Goal: Task Accomplishment & Management: Use online tool/utility

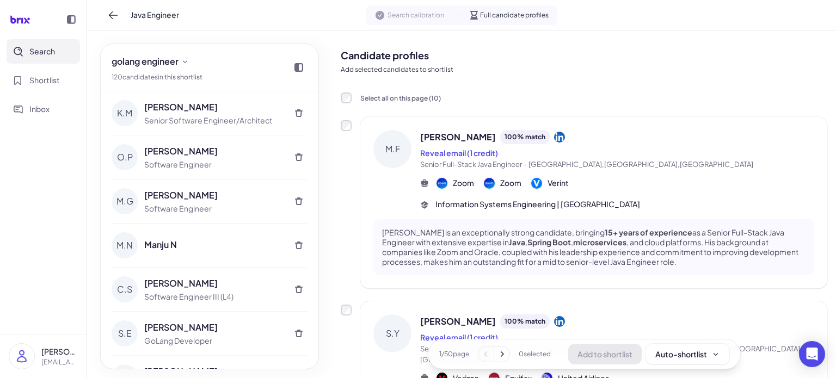
click at [57, 54] on button "Search" at bounding box center [44, 51] width 74 height 25
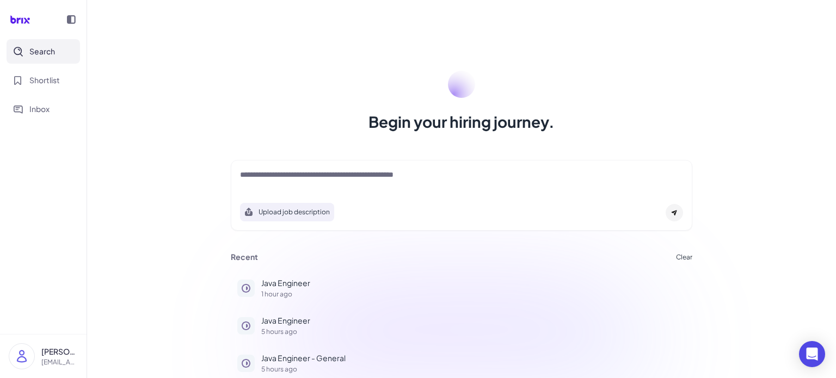
scroll to position [6, 0]
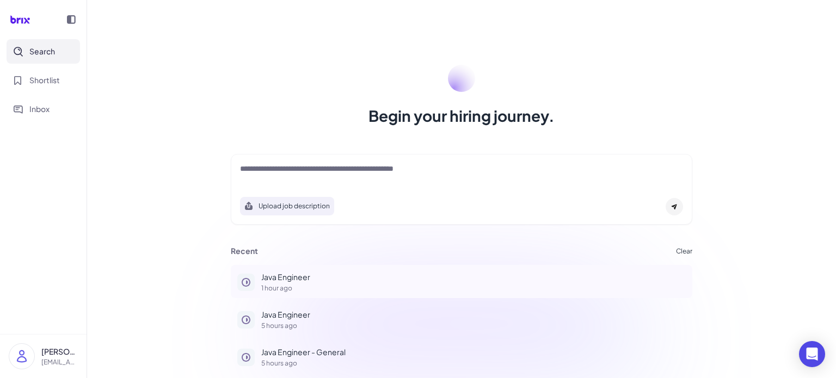
click at [301, 282] on p "Java Engineer" at bounding box center [473, 277] width 425 height 11
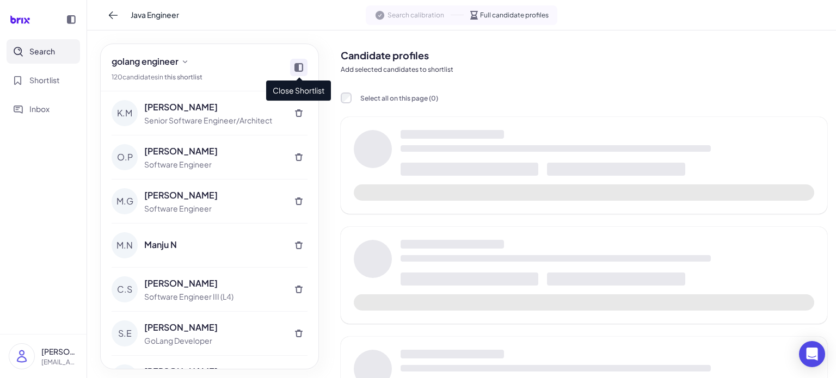
click at [300, 70] on icon at bounding box center [299, 67] width 9 height 9
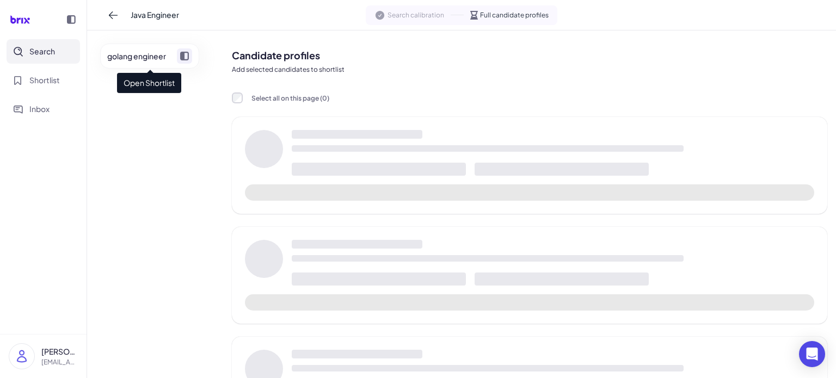
click at [187, 58] on icon at bounding box center [184, 56] width 9 height 9
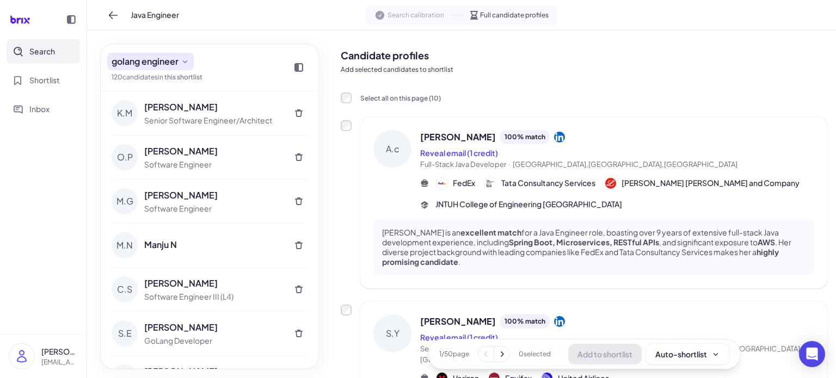
click at [187, 61] on icon at bounding box center [185, 61] width 9 height 9
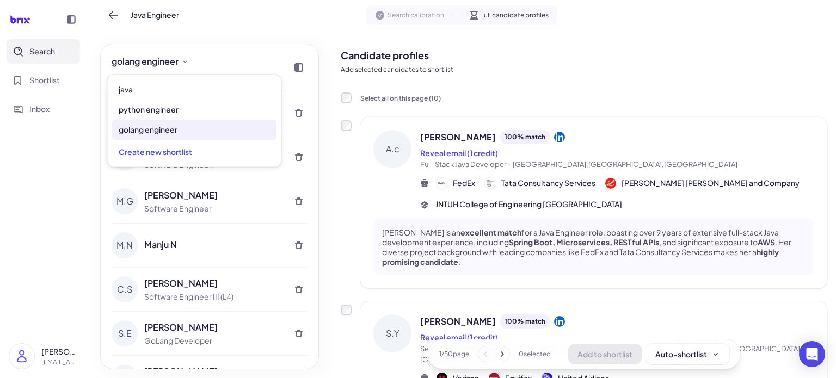
click at [73, 164] on nav "Search Shortlist Inbox" at bounding box center [43, 186] width 87 height 295
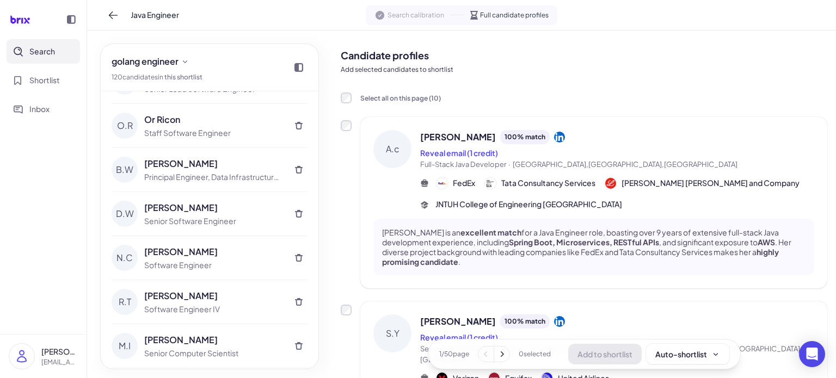
scroll to position [545, 0]
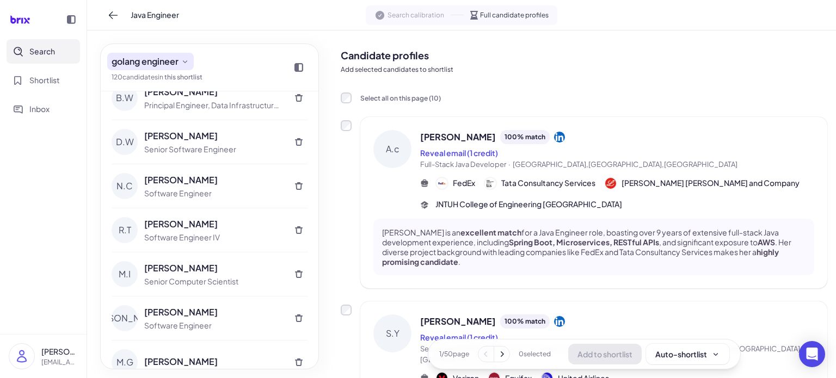
click at [171, 63] on span "golang engineer" at bounding box center [145, 61] width 67 height 13
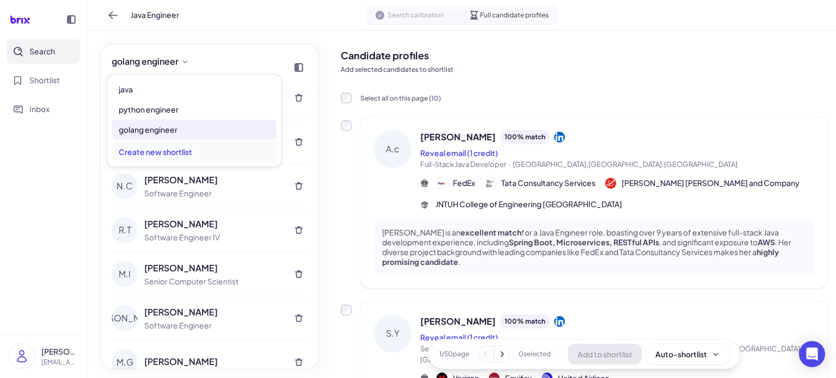
click at [169, 145] on div "Create new shortlist" at bounding box center [194, 152] width 164 height 20
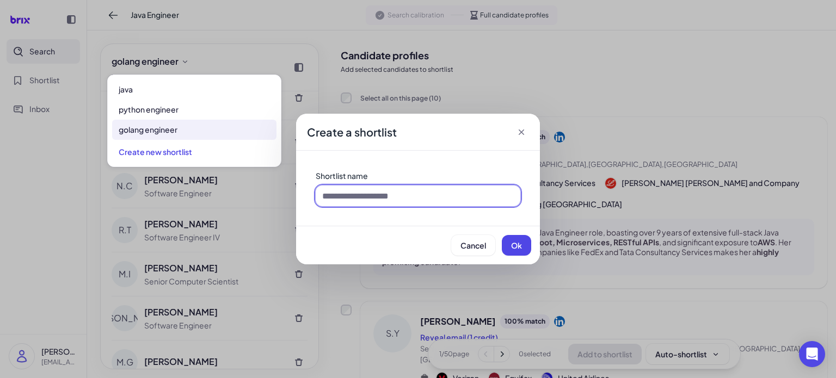
click at [433, 205] on input at bounding box center [418, 196] width 205 height 21
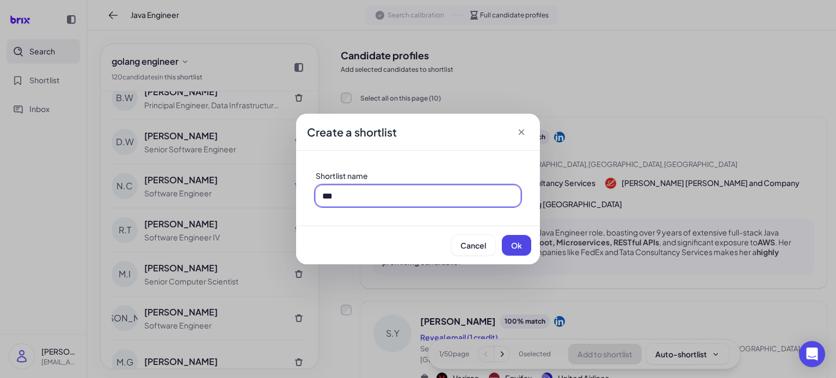
drag, startPoint x: 244, startPoint y: 207, endPoint x: 216, endPoint y: 207, distance: 27.8
click at [203, 207] on div "Create a shortlist Shortlist name *** Cancel Ok" at bounding box center [418, 189] width 836 height 378
type input "***"
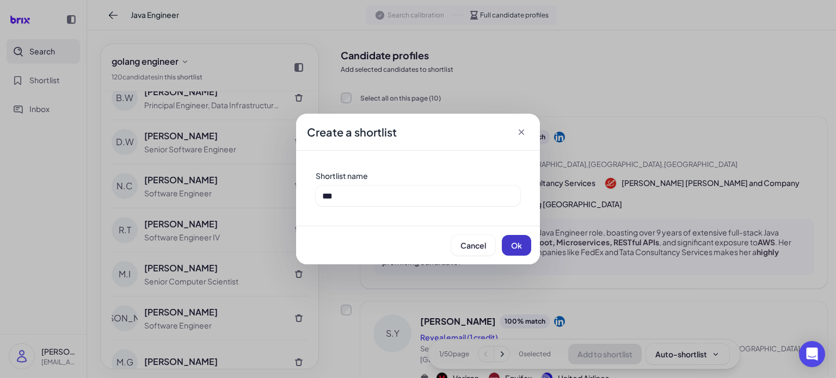
click at [514, 246] on span "Ok" at bounding box center [516, 246] width 11 height 10
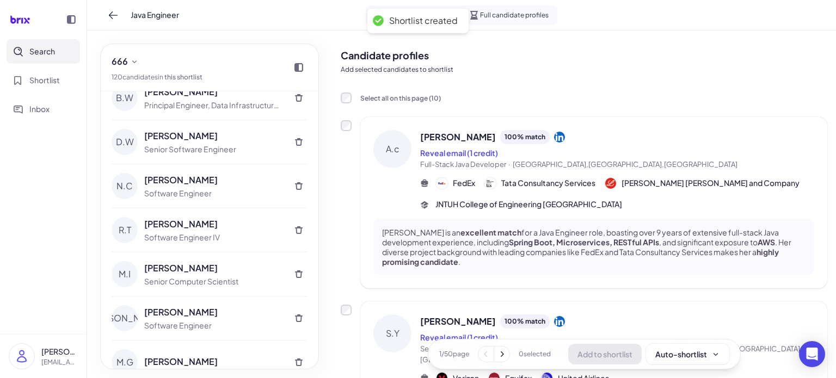
scroll to position [0, 0]
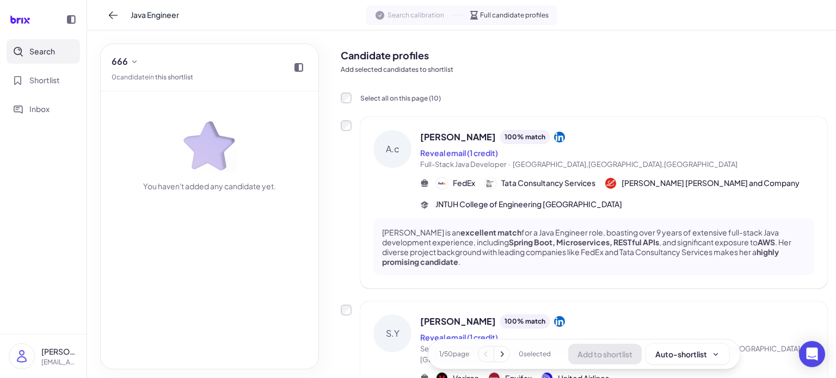
click at [183, 78] on link "this shortlist" at bounding box center [174, 77] width 38 height 8
click at [148, 78] on div "0 candidate in this shortlist" at bounding box center [153, 77] width 82 height 10
drag, startPoint x: 166, startPoint y: 76, endPoint x: 230, endPoint y: 82, distance: 64.5
click at [223, 81] on div "666 0 candidate in this shortlist" at bounding box center [210, 67] width 218 height 47
click at [230, 82] on div "666 0 candidate in this shortlist" at bounding box center [210, 67] width 218 height 47
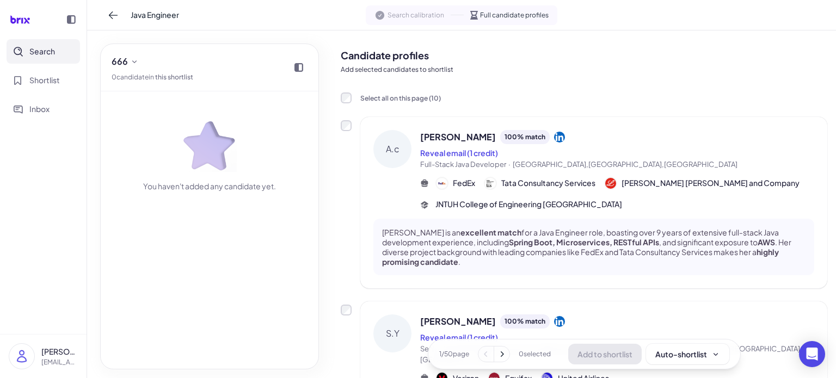
click at [499, 350] on icon at bounding box center [502, 354] width 11 height 11
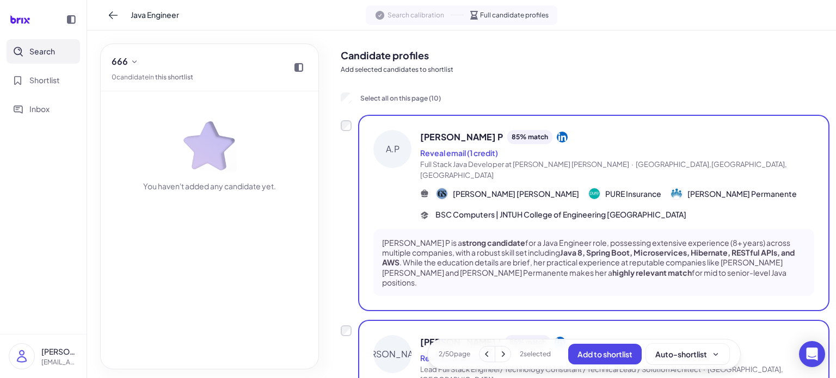
click at [0, 235] on nav "Search Shortlist Inbox" at bounding box center [43, 186] width 87 height 295
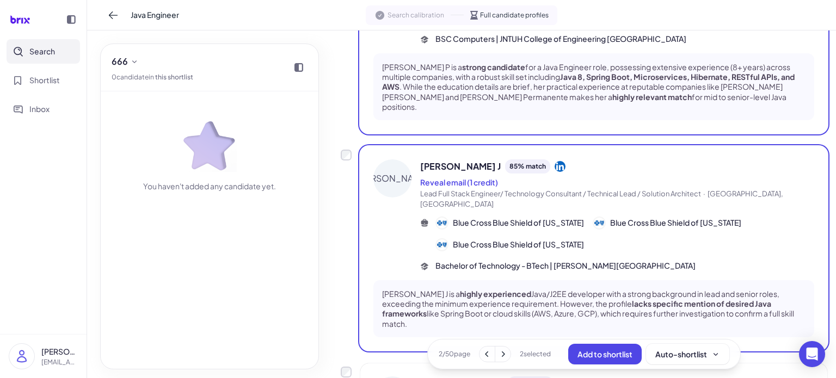
scroll to position [181, 0]
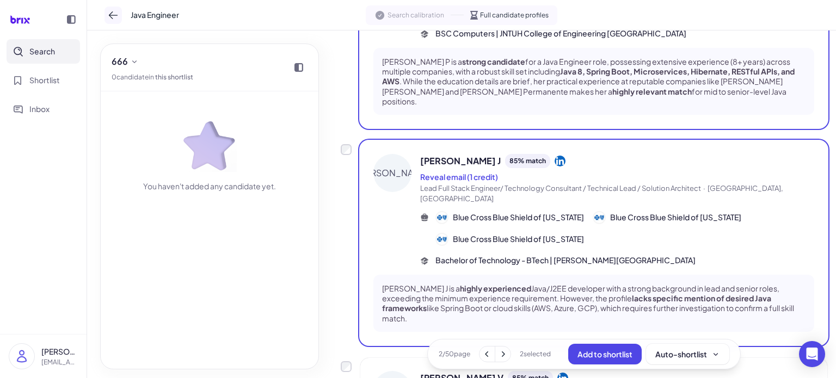
click at [112, 17] on icon at bounding box center [113, 15] width 11 height 11
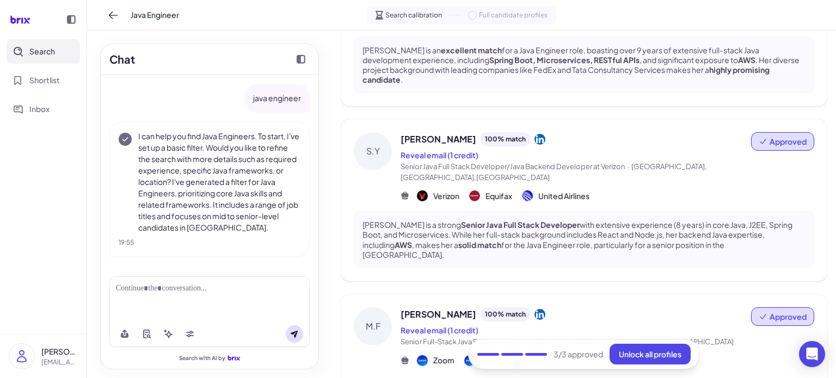
scroll to position [339, 0]
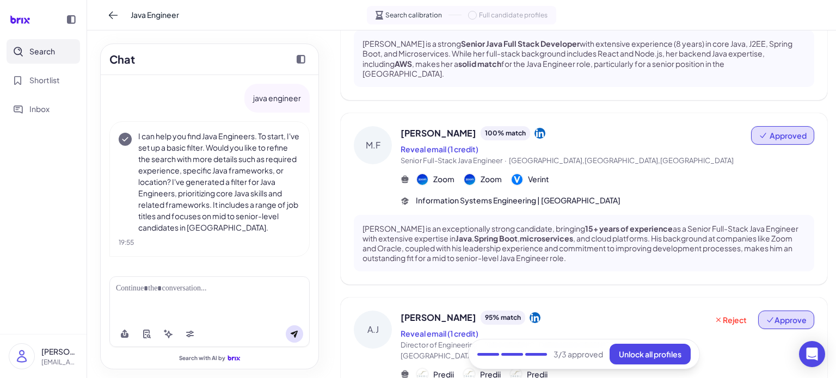
click at [792, 315] on span "Approve" at bounding box center [786, 320] width 41 height 11
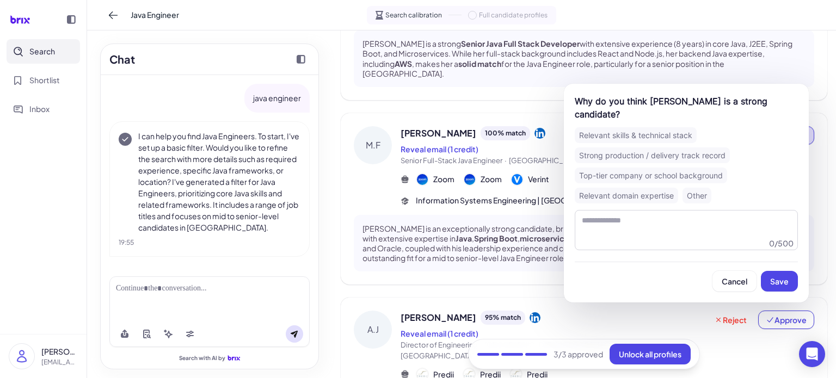
click at [793, 283] on div "Why do you think [PERSON_NAME] is a strong candidate? Relevant skills & technic…" at bounding box center [686, 193] width 245 height 219
click at [789, 278] on button "Save" at bounding box center [779, 281] width 37 height 21
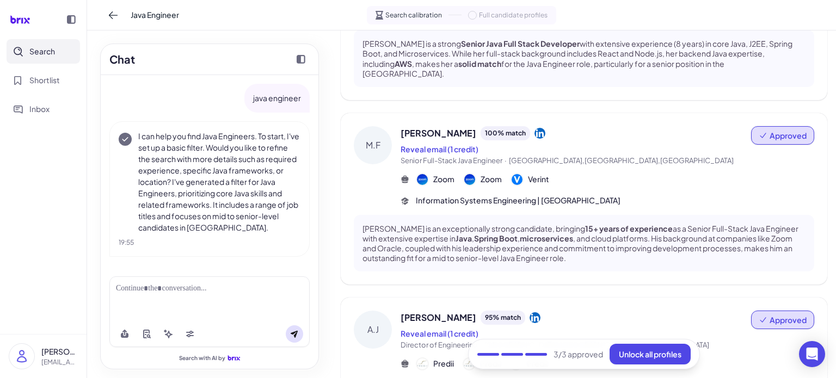
click at [787, 315] on span "Approved" at bounding box center [788, 320] width 37 height 11
click at [28, 361] on img at bounding box center [21, 356] width 25 height 25
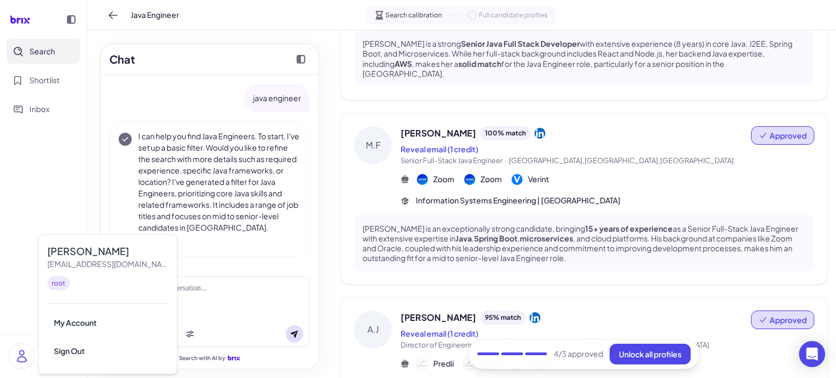
click at [0, 256] on nav "Search Shortlist Inbox" at bounding box center [43, 186] width 87 height 295
